Goal: Complete application form

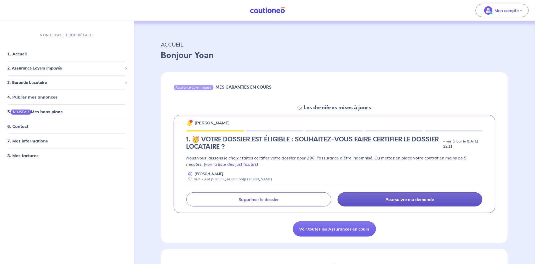
click at [385, 196] on link "Poursuivre ma demande" at bounding box center [409, 199] width 145 height 14
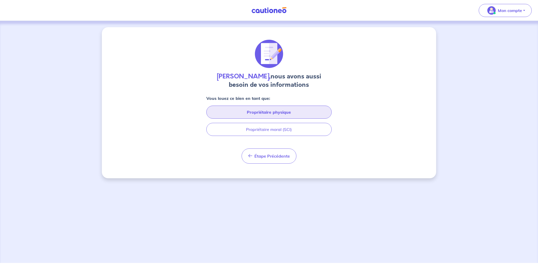
click at [300, 114] on button "Propriétaire physique" at bounding box center [268, 112] width 125 height 13
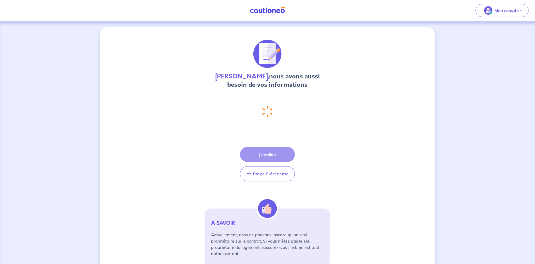
select select "FR"
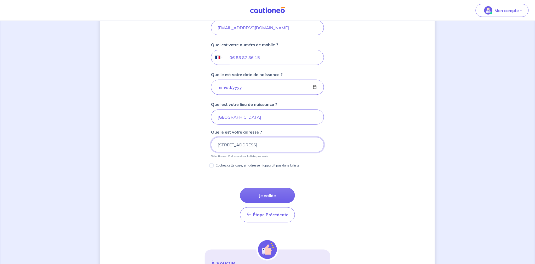
scroll to position [202, 0]
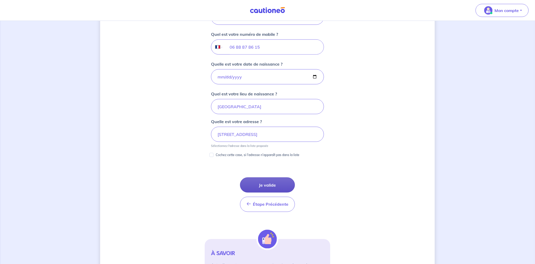
click at [277, 181] on button "Je valide" at bounding box center [267, 184] width 55 height 15
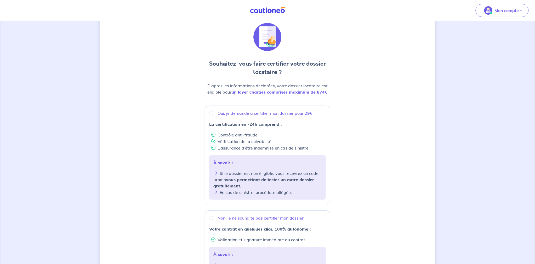
scroll to position [24, 0]
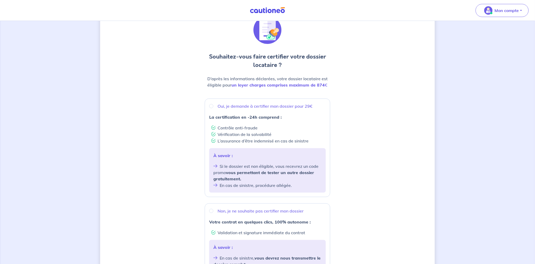
click at [277, 165] on li "Si le dossier est non éligible, vous recevrez un code promo vous permettant de …" at bounding box center [267, 172] width 108 height 19
radio input "true"
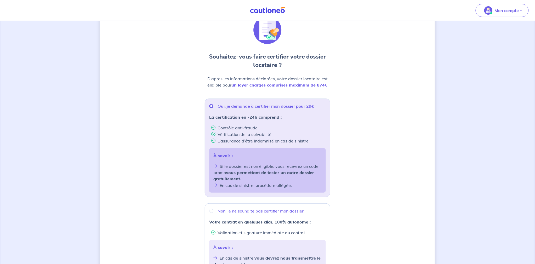
click at [277, 165] on li "Si le dossier est non éligible, vous recevrez un code promo vous permettant de …" at bounding box center [267, 172] width 108 height 19
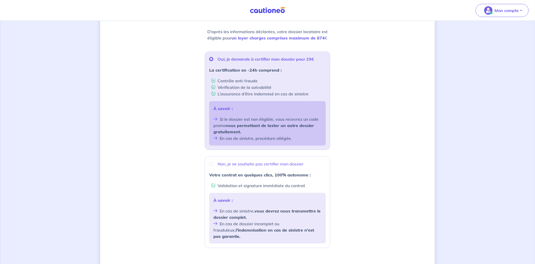
scroll to position [71, 0]
click at [270, 181] on div "Votre contrat en quelques clics, 100% autonome : Validation et signature immédi…" at bounding box center [267, 179] width 117 height 17
radio input "true"
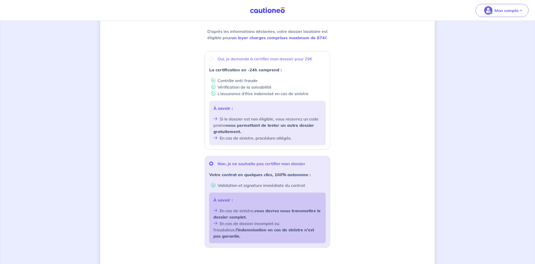
click at [269, 115] on div "À savoir : Si le dossier est non éligible, vous recevrez un code promo vous per…" at bounding box center [267, 123] width 117 height 44
radio input "true"
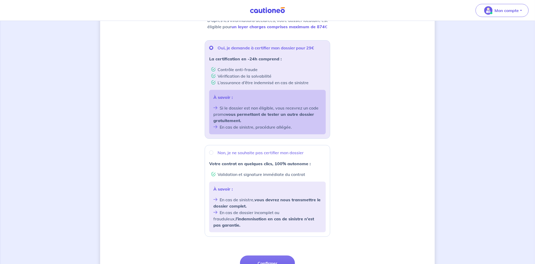
scroll to position [126, 0]
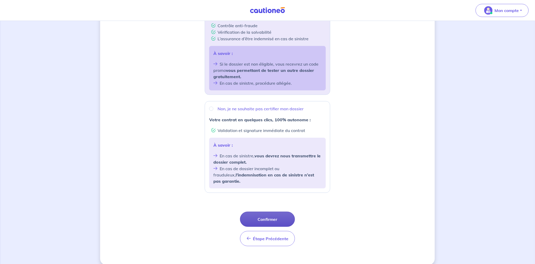
click at [278, 212] on button "Confirmer" at bounding box center [267, 219] width 55 height 15
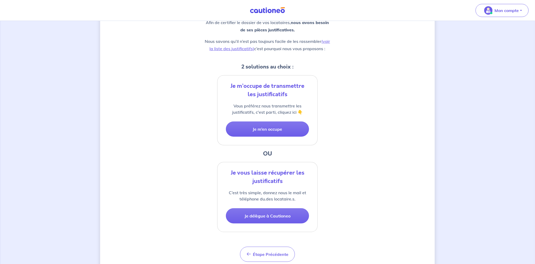
scroll to position [88, 0]
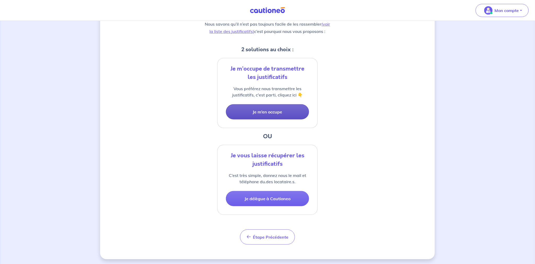
click at [277, 113] on button "Je m’en occupe" at bounding box center [267, 111] width 83 height 15
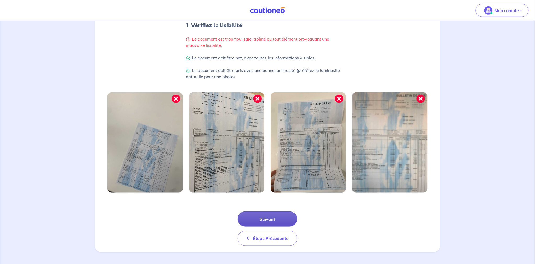
click at [264, 216] on button "Suivant" at bounding box center [268, 218] width 60 height 15
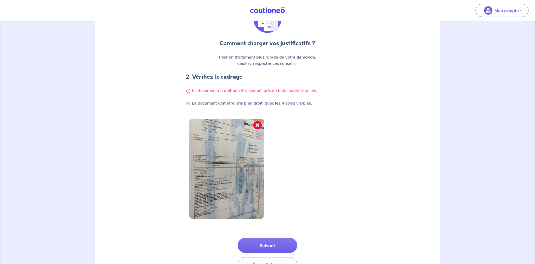
scroll to position [71, 0]
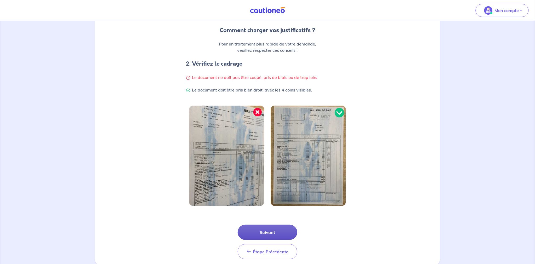
click at [277, 228] on button "Suivant" at bounding box center [268, 232] width 60 height 15
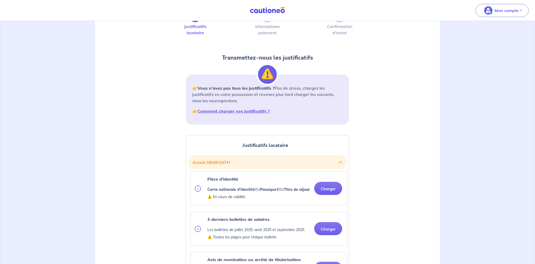
scroll to position [47, 0]
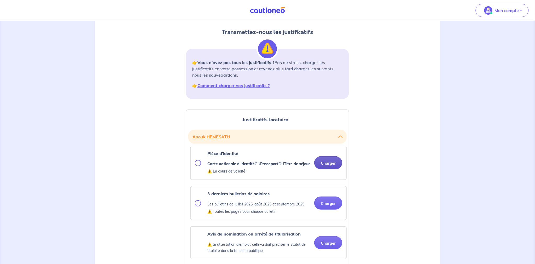
click at [322, 162] on button "Charger" at bounding box center [328, 162] width 28 height 13
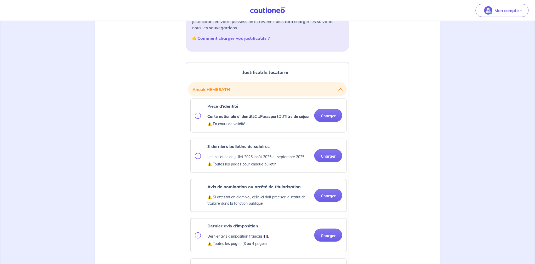
scroll to position [95, 0]
click at [288, 157] on p "Les bulletins de juillet 2025, août 2025 et septembre 2025" at bounding box center [255, 156] width 97 height 6
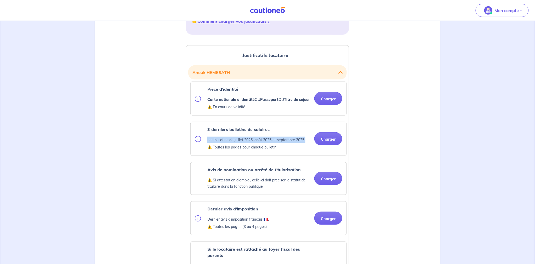
scroll to position [119, 0]
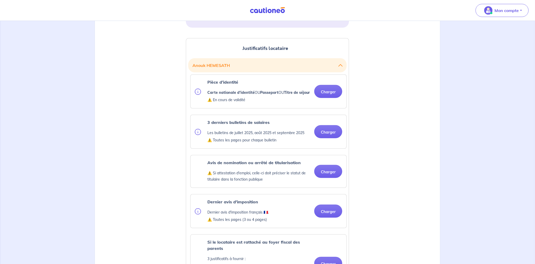
click at [249, 164] on p "Avis de nomination ou arrêté de titularisation" at bounding box center [258, 162] width 103 height 6
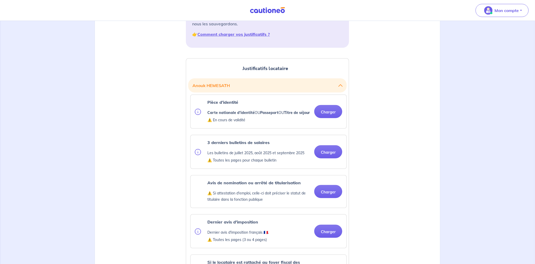
scroll to position [142, 0]
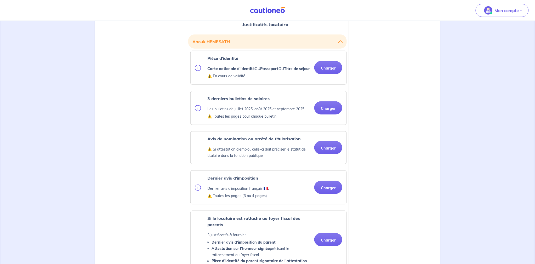
click at [242, 148] on p "⚠️ Si attestation d'emploi, celle-ci doit préciser le statut de titulaire dans …" at bounding box center [258, 152] width 103 height 13
click at [243, 148] on p "⚠️ Si attestation d'emploi, celle-ci doit préciser le statut de titulaire dans …" at bounding box center [258, 152] width 103 height 13
click at [246, 152] on p "⚠️ Si attestation d'emploi, celle-ci doit préciser le statut de titulaire dans …" at bounding box center [258, 152] width 103 height 13
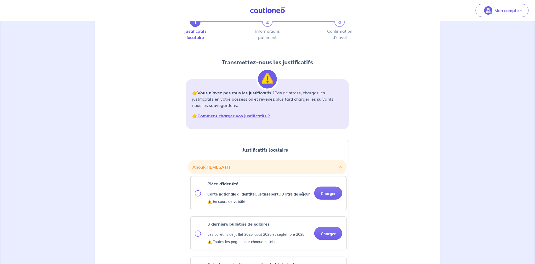
scroll to position [24, 0]
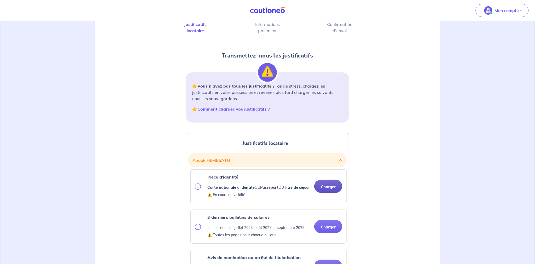
click at [325, 186] on button "Charger" at bounding box center [328, 186] width 28 height 13
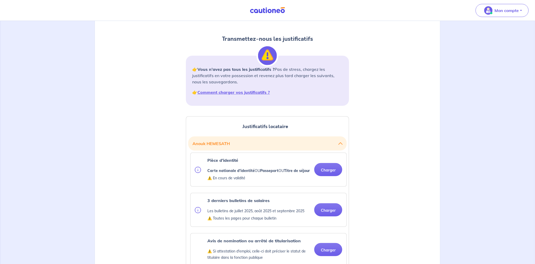
scroll to position [47, 0]
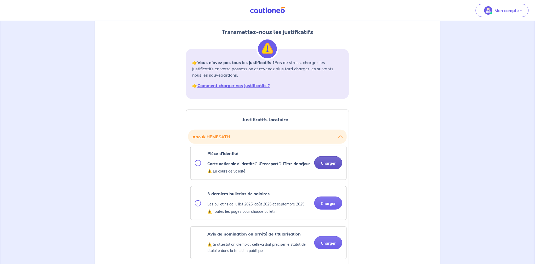
click at [328, 164] on button "Charger" at bounding box center [328, 162] width 28 height 13
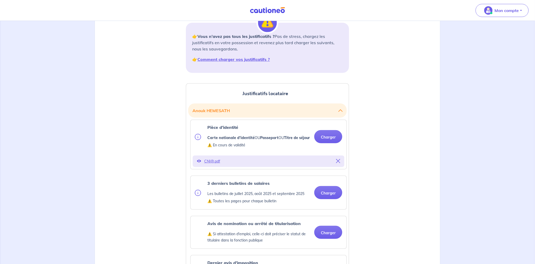
scroll to position [95, 0]
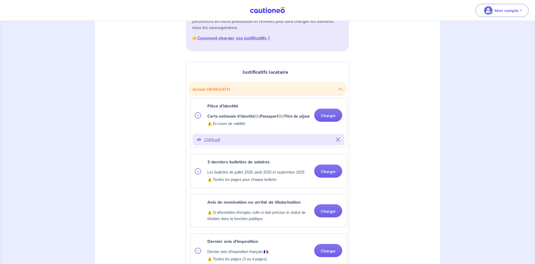
click at [198, 141] on icon at bounding box center [199, 139] width 4 height 4
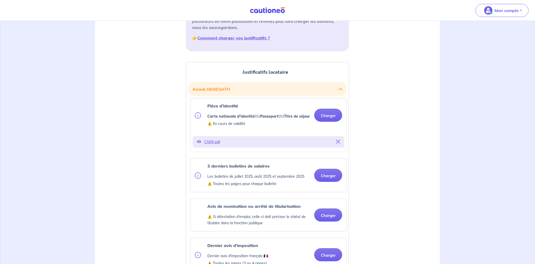
click at [215, 142] on p "CNI@.pdf" at bounding box center [268, 141] width 129 height 7
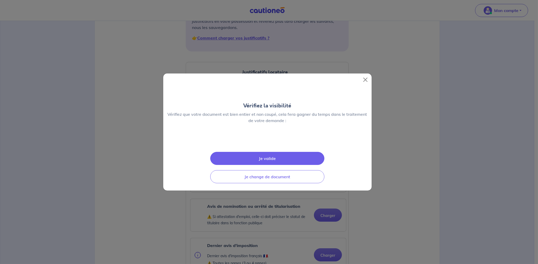
click at [268, 140] on img at bounding box center [268, 140] width 0 height 0
click at [368, 76] on button "Close" at bounding box center [365, 80] width 8 height 8
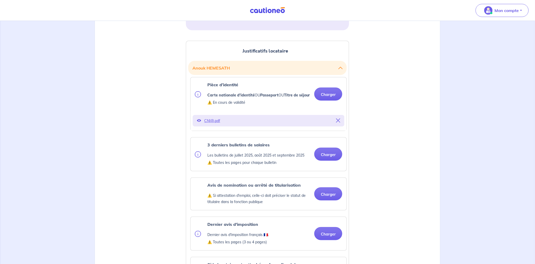
scroll to position [142, 0]
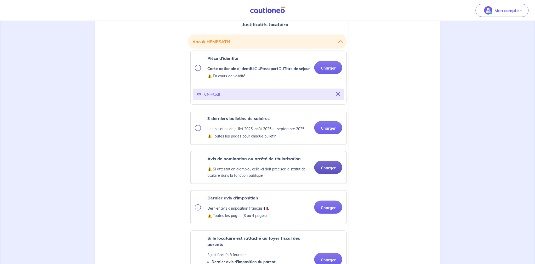
click at [318, 167] on button "Charger" at bounding box center [328, 167] width 28 height 13
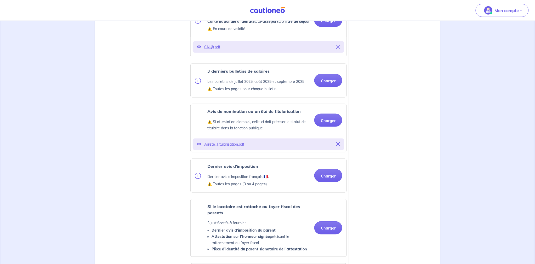
scroll to position [190, 0]
click at [324, 172] on button "Charger" at bounding box center [328, 175] width 28 height 13
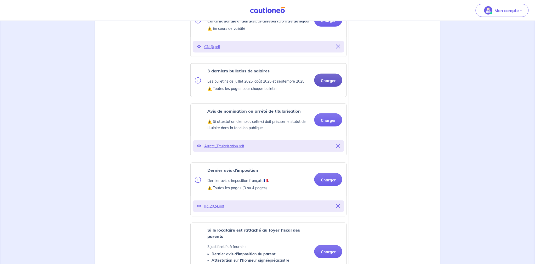
click at [321, 82] on button "Charger" at bounding box center [328, 80] width 28 height 13
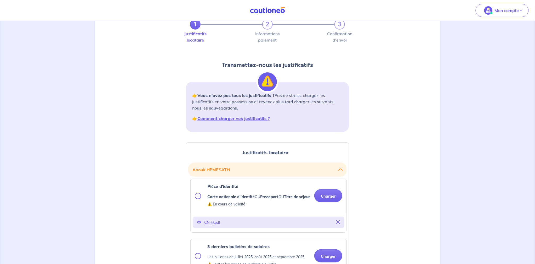
scroll to position [0, 0]
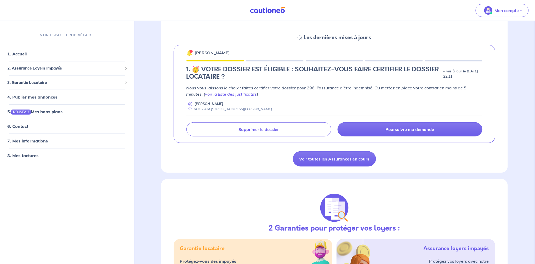
scroll to position [71, 0]
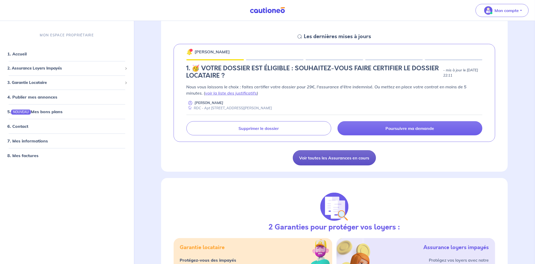
click at [359, 152] on link "Voir toutes les Assurances en cours" at bounding box center [334, 157] width 83 height 15
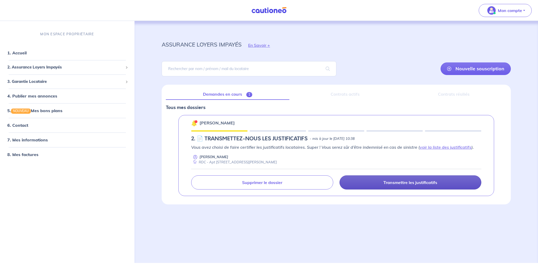
click at [384, 178] on link "Transmettre les justificatifs" at bounding box center [411, 182] width 142 height 14
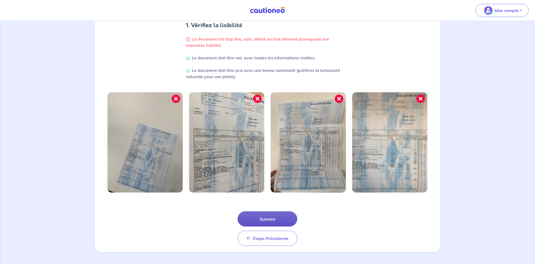
click at [273, 217] on button "Suivant" at bounding box center [268, 218] width 60 height 15
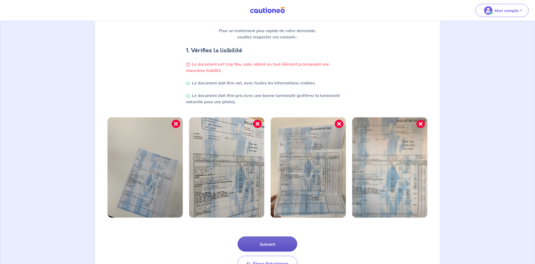
click at [273, 236] on button "Suivant" at bounding box center [268, 243] width 60 height 15
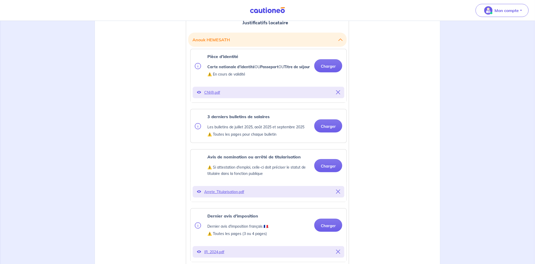
scroll to position [169, 0]
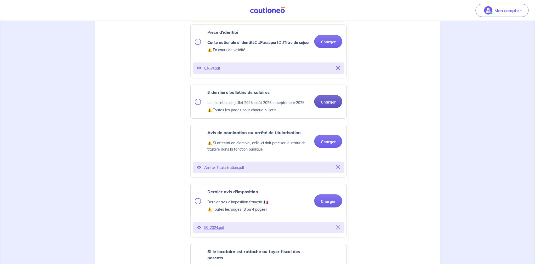
click at [325, 106] on button "Charger" at bounding box center [328, 101] width 28 height 13
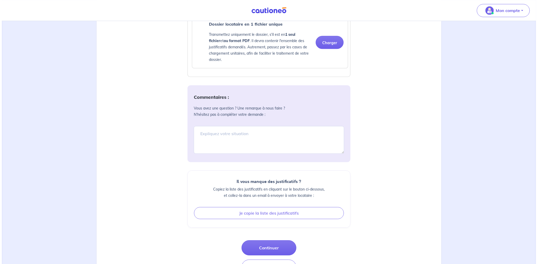
scroll to position [552, 0]
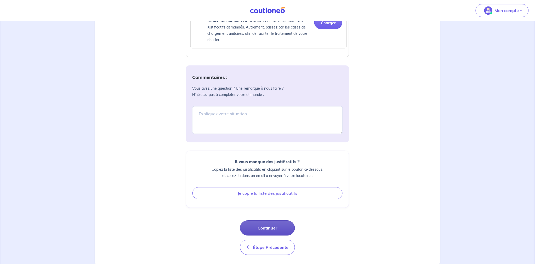
click at [281, 222] on button "Continuer" at bounding box center [267, 227] width 55 height 15
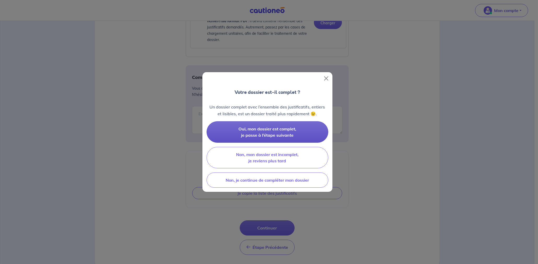
click at [297, 132] on button "Oui, mon dossier est complet, je passe à l’étape suivante" at bounding box center [268, 131] width 122 height 21
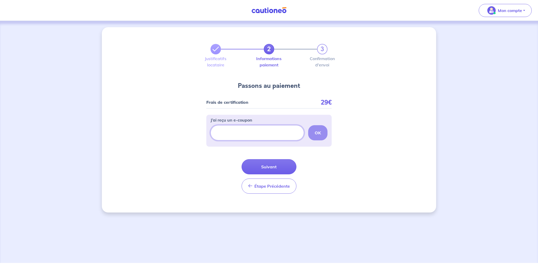
click at [277, 131] on input "J’ai reçu un e-coupon" at bounding box center [258, 132] width 94 height 15
click at [286, 130] on input "J’ai reçu un e-coupon" at bounding box center [258, 132] width 94 height 15
click at [240, 133] on input "J’ai reçu un e-coupon" at bounding box center [258, 132] width 94 height 15
click at [273, 137] on input "J’ai reçu un e-coupon" at bounding box center [258, 132] width 94 height 15
click at [275, 163] on button "Suivant" at bounding box center [269, 166] width 55 height 15
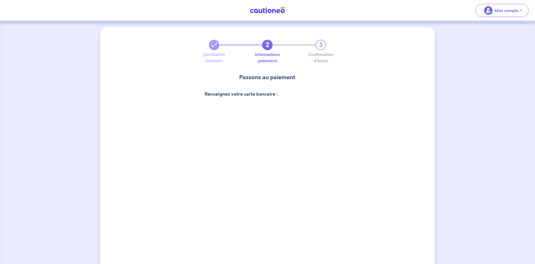
click at [406, 186] on div "2 3 Justificatifs locataire Informations paiement Confirmation d'envoi Passons …" at bounding box center [267, 212] width 334 height 370
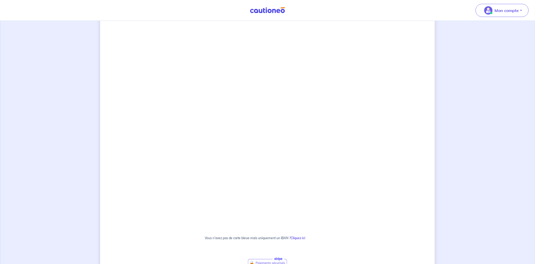
scroll to position [188, 0]
click at [355, 159] on div "2 3 Justificatifs locataire Informations paiement Confirmation d'envoi Passons …" at bounding box center [267, 93] width 334 height 506
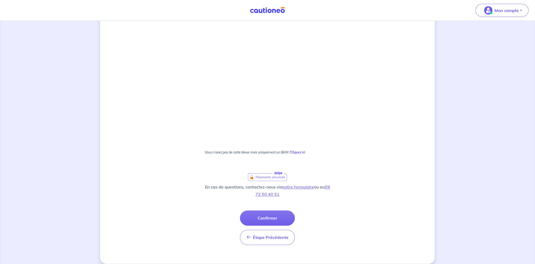
scroll to position [274, 0]
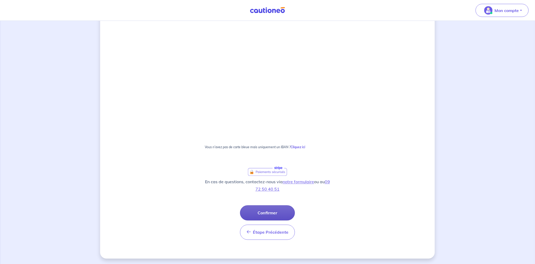
click at [265, 207] on button "Confirmer" at bounding box center [267, 212] width 55 height 15
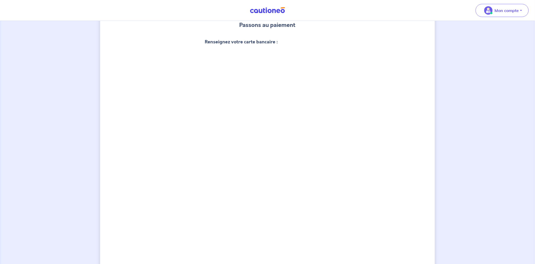
scroll to position [37, 0]
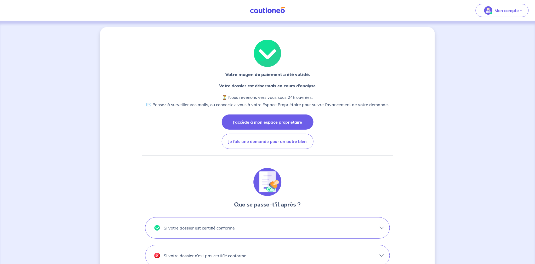
click at [285, 123] on button "J’accède à mon espace propriétaire" at bounding box center [268, 121] width 92 height 15
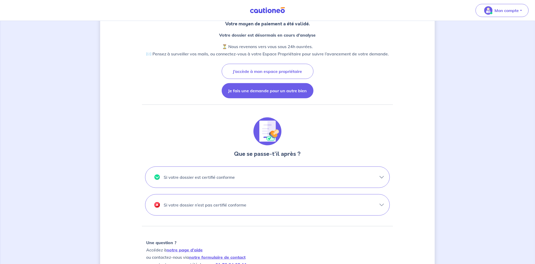
scroll to position [71, 0]
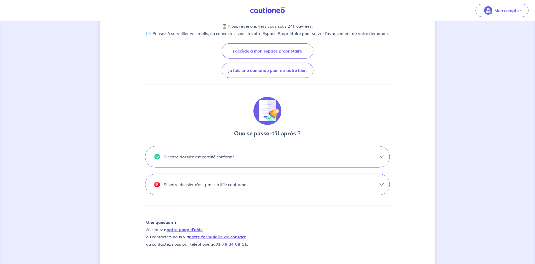
click at [262, 188] on button "Si votre dossier n’est pas certifié conforme" at bounding box center [267, 184] width 244 height 21
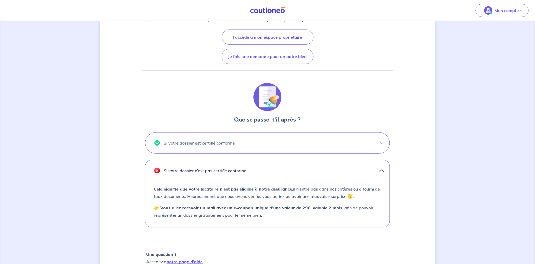
scroll to position [95, 0]
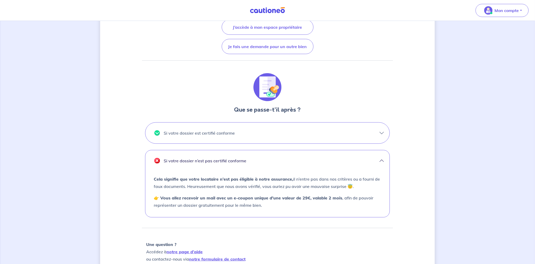
click at [240, 138] on button "Si votre dossier est certifié conforme" at bounding box center [267, 133] width 244 height 21
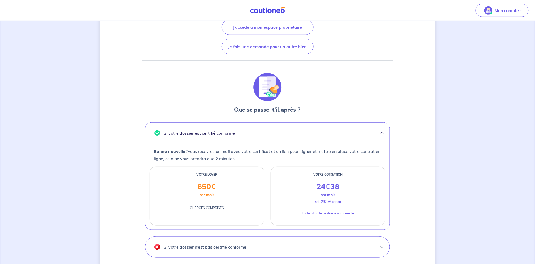
click at [240, 135] on button "Si votre dossier est certifié conforme" at bounding box center [267, 133] width 244 height 21
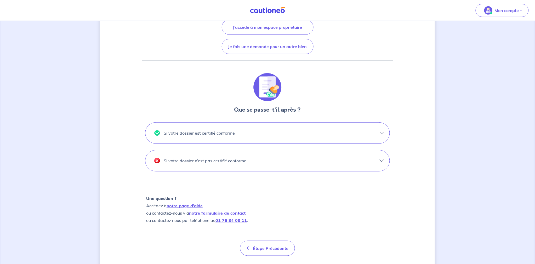
click at [232, 130] on p "Si votre dossier est certifié conforme" at bounding box center [199, 133] width 71 height 8
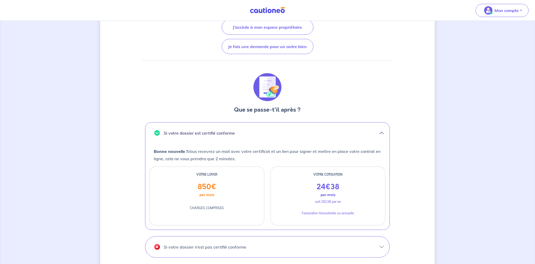
click at [232, 130] on p "Si votre dossier est certifié conforme" at bounding box center [199, 133] width 71 height 8
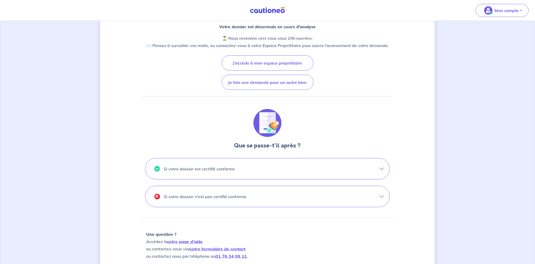
scroll to position [0, 0]
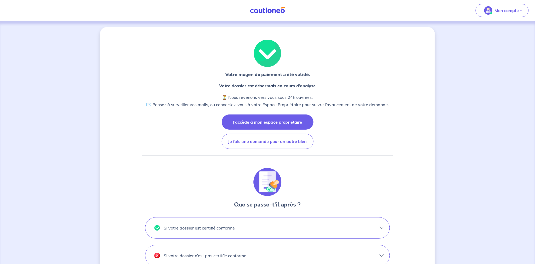
click at [272, 125] on button "J’accède à mon espace propriétaire" at bounding box center [268, 121] width 92 height 15
